Goal: Information Seeking & Learning: Learn about a topic

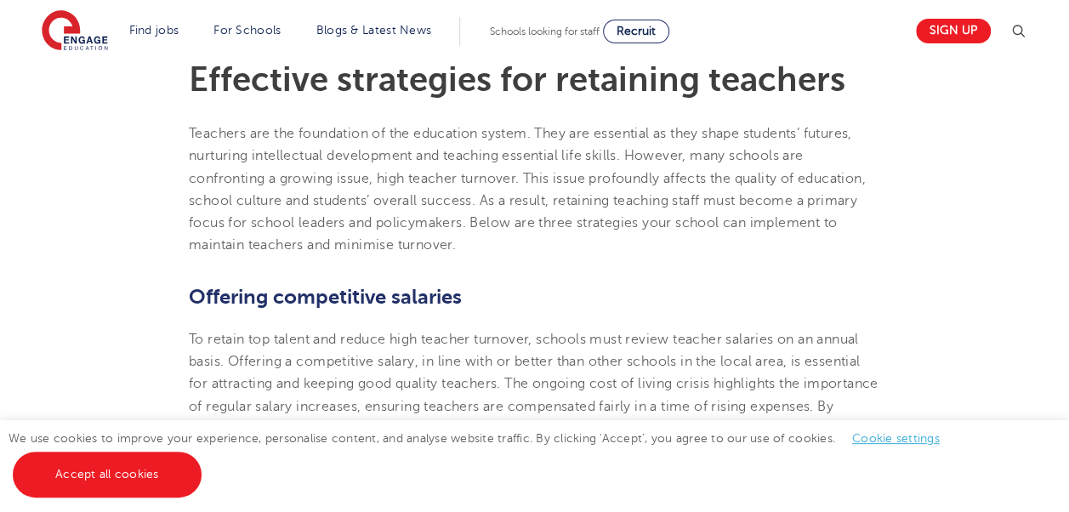
scroll to position [479, 0]
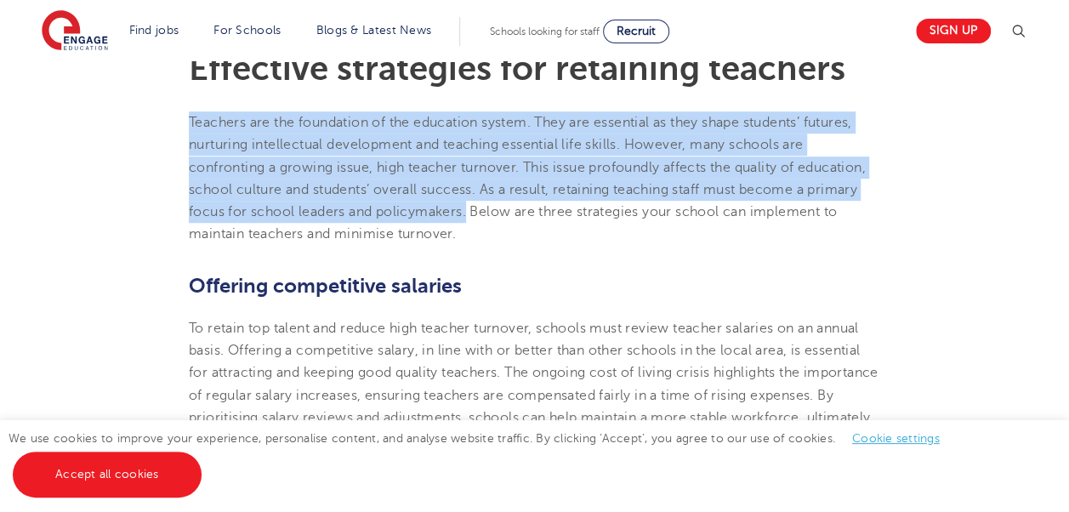
drag, startPoint x: 190, startPoint y: 121, endPoint x: 467, endPoint y: 212, distance: 290.9
click at [467, 212] on span "Teachers are the foundation of the education system. They are essential as they…" at bounding box center [527, 178] width 677 height 127
copy span "Teachers are the foundation of the education system. They are essential as they…"
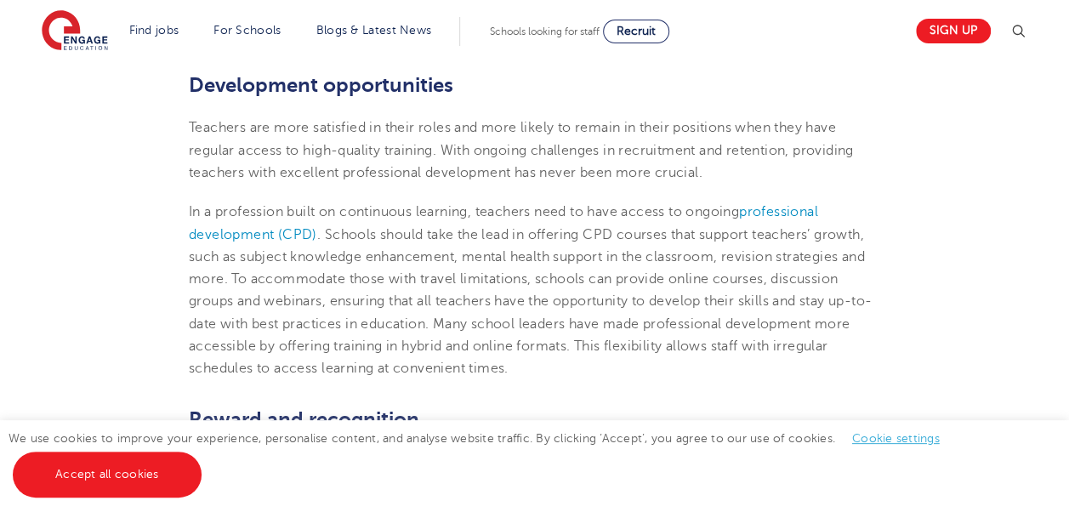
scroll to position [887, 0]
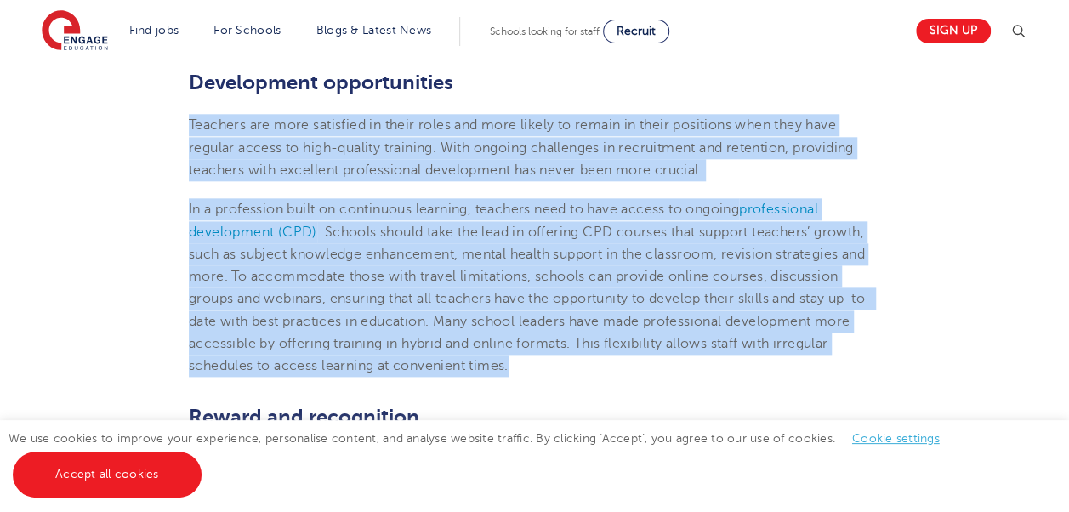
drag, startPoint x: 190, startPoint y: 124, endPoint x: 533, endPoint y: 363, distance: 417.7
click at [533, 363] on section "[DATE] Effective strategies for retaining teachers Teachers are the foundation …" at bounding box center [534, 441] width 1031 height 1716
copy section "Loremips dol sita consectet ad elits doeiu tem inci utlabo et dolore ma aliqu e…"
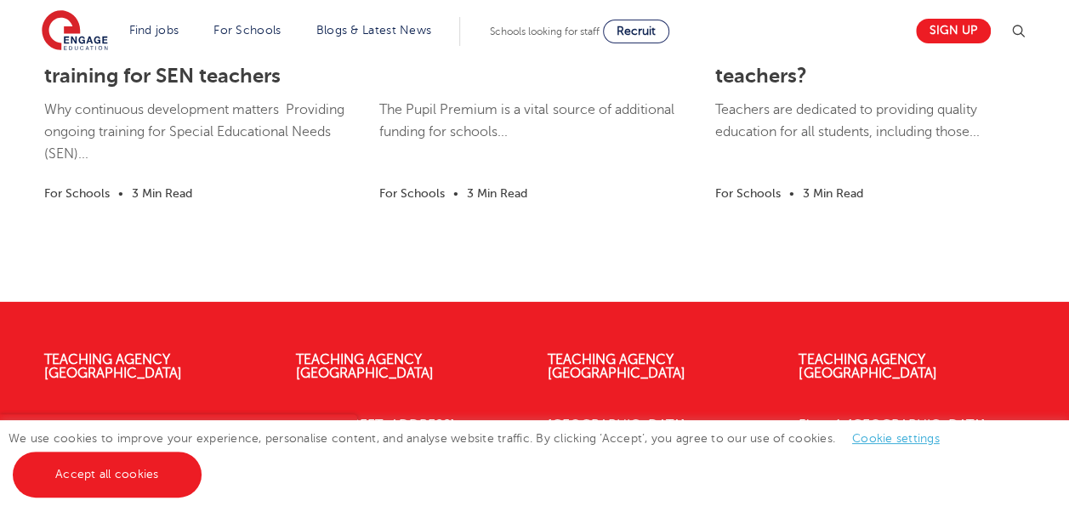
scroll to position [2542, 0]
